Goal: Information Seeking & Learning: Learn about a topic

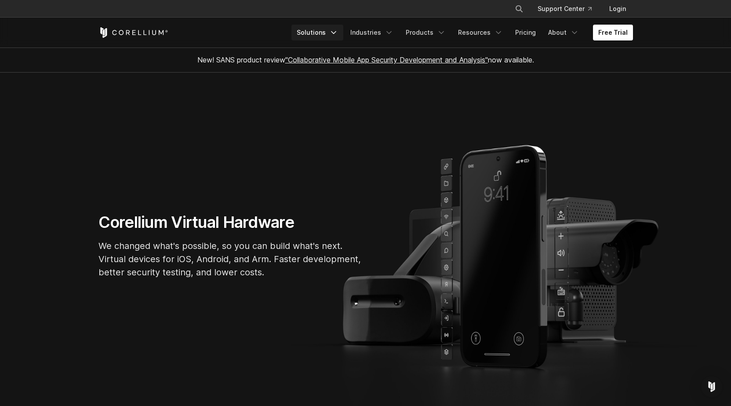
click at [312, 31] on link "Solutions" at bounding box center [317, 33] width 52 height 16
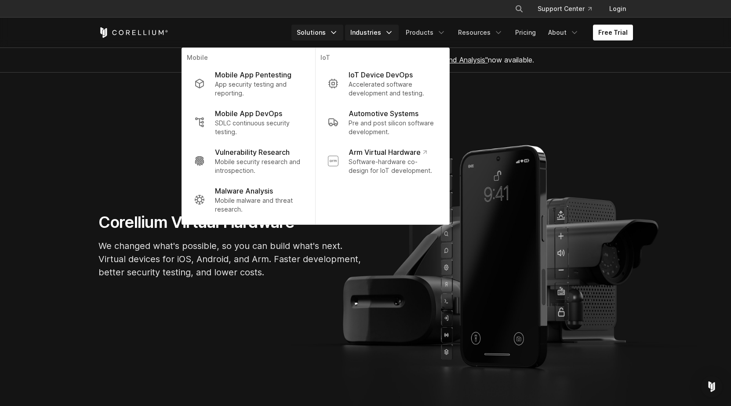
click at [377, 34] on link "Industries" at bounding box center [372, 33] width 54 height 16
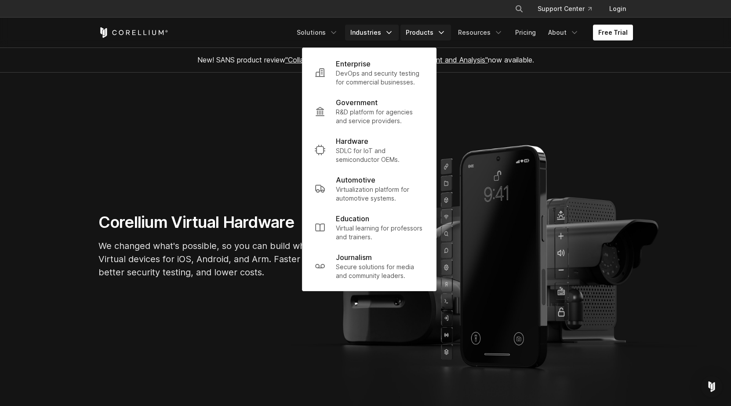
click at [423, 32] on link "Products" at bounding box center [425, 33] width 51 height 16
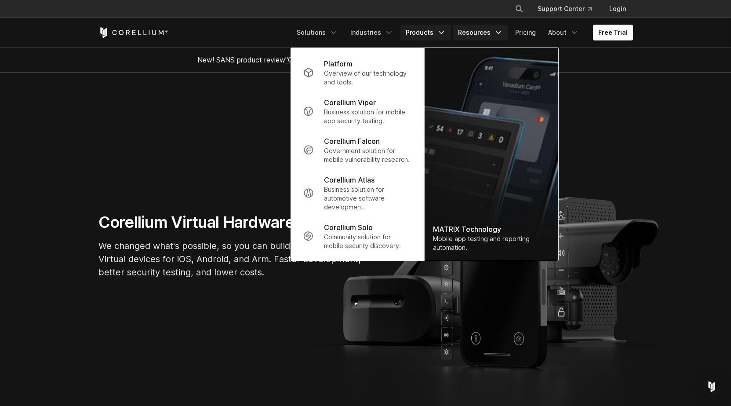
click at [475, 31] on link "Resources" at bounding box center [480, 33] width 55 height 16
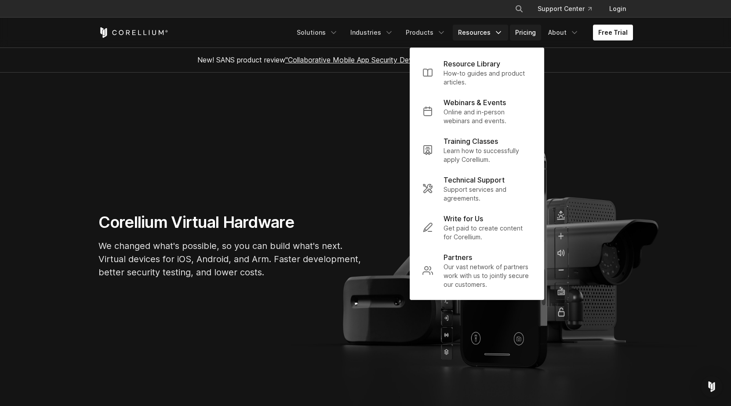
click at [525, 33] on link "Pricing" at bounding box center [525, 33] width 31 height 16
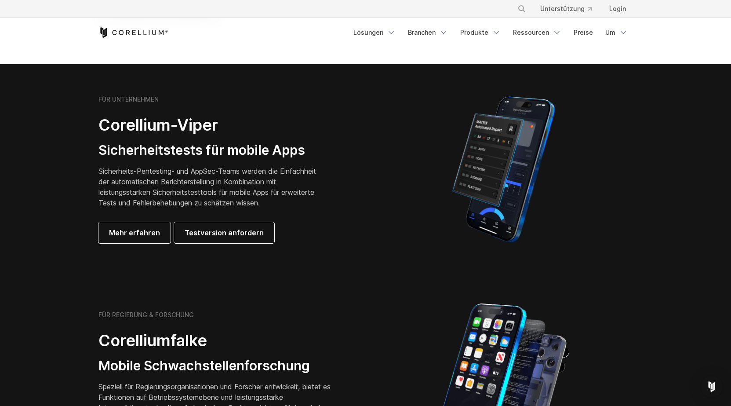
scroll to position [189, 0]
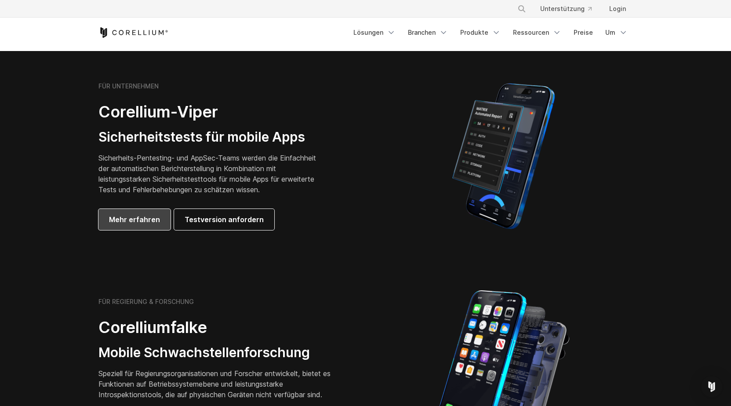
click at [142, 216] on font "Mehr erfahren" at bounding box center [134, 219] width 51 height 9
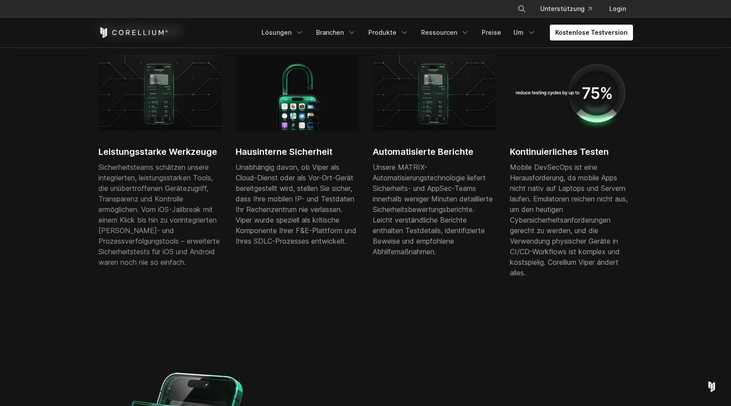
scroll to position [703, 0]
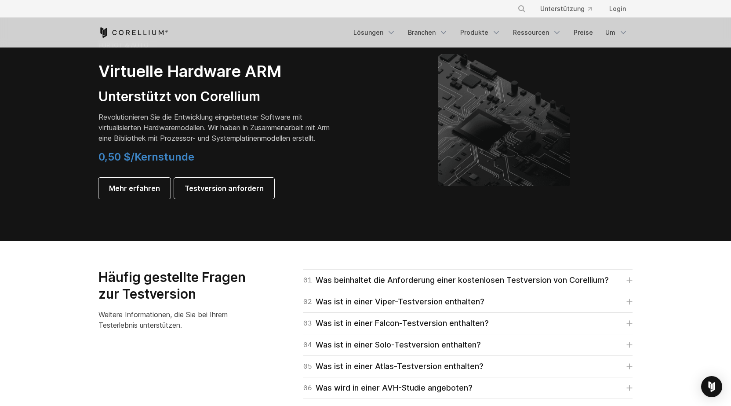
scroll to position [1068, 0]
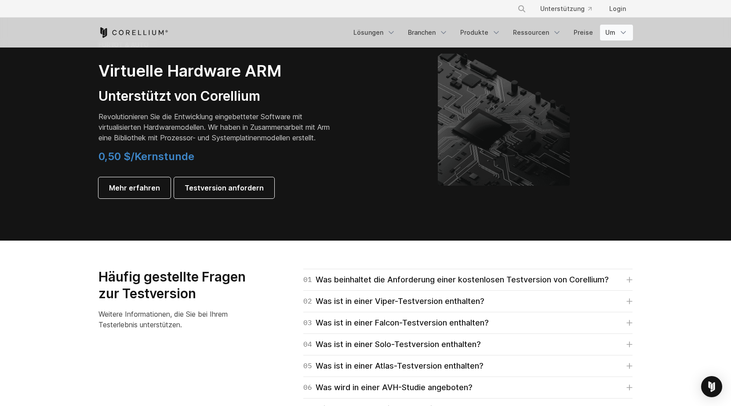
click at [624, 34] on icon "Navigationsmenü" at bounding box center [623, 32] width 9 height 9
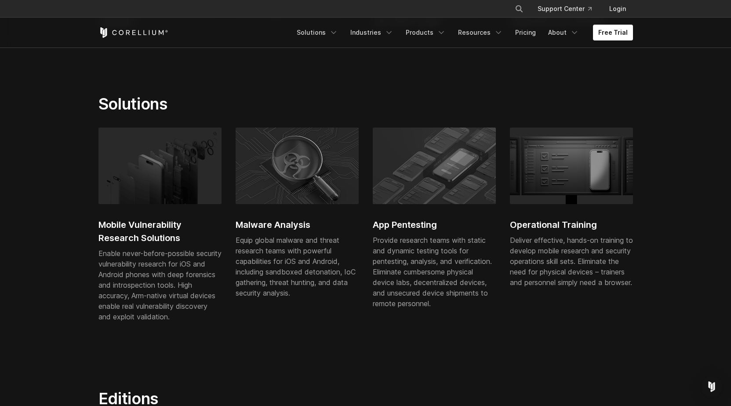
scroll to position [527, 0]
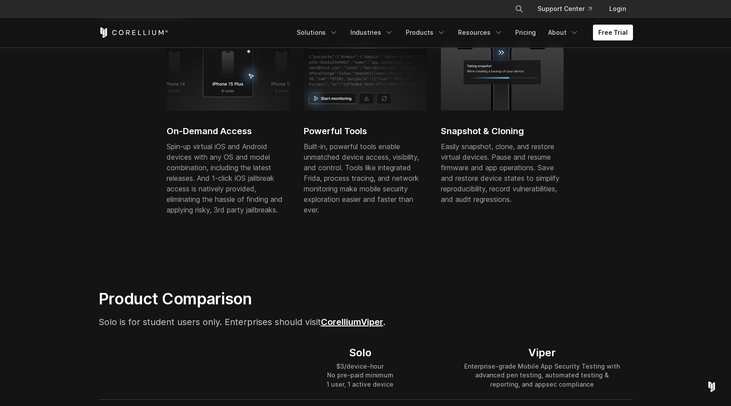
scroll to position [352, 0]
